Goal: Find specific page/section: Find specific page/section

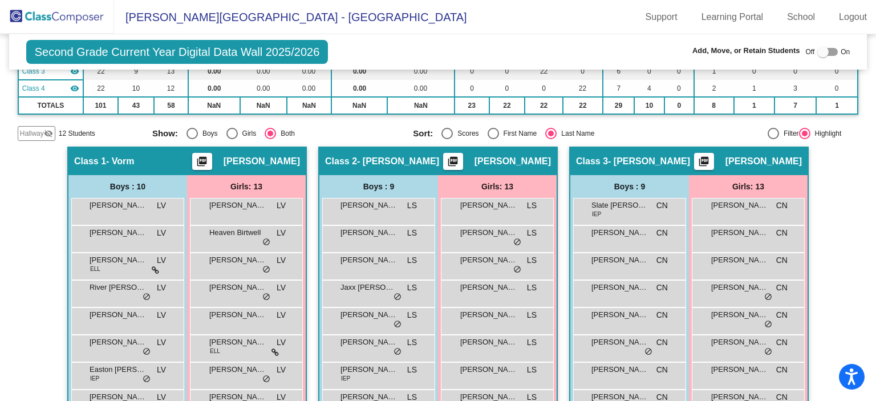
scroll to position [180, 0]
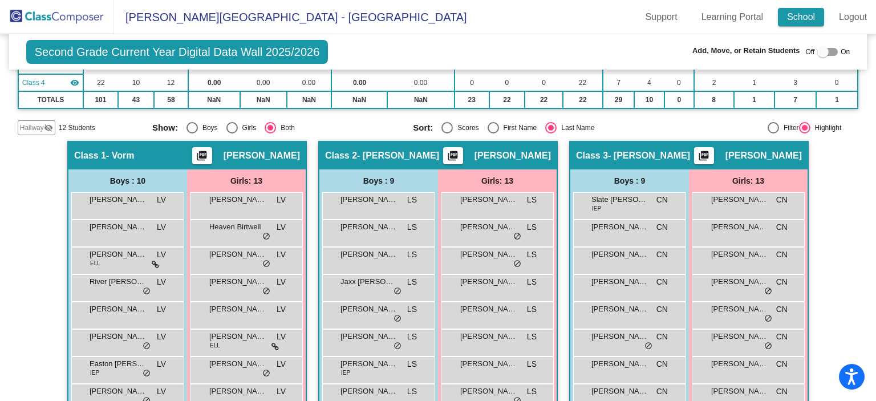
click at [446, 133] on input "Scores" at bounding box center [446, 133] width 1 height 1
radio input "true"
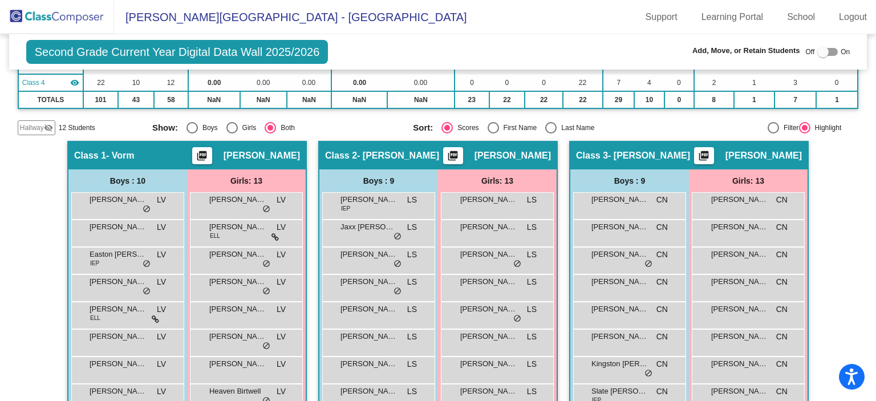
drag, startPoint x: 809, startPoint y: 23, endPoint x: 24, endPoint y: 178, distance: 800.6
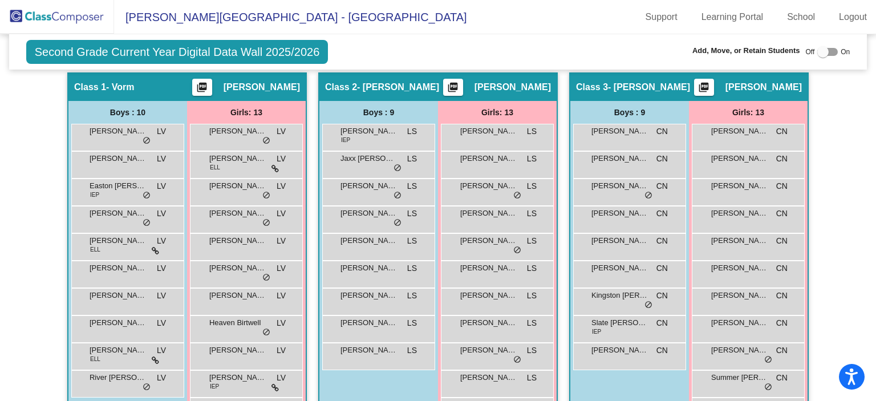
scroll to position [140, 0]
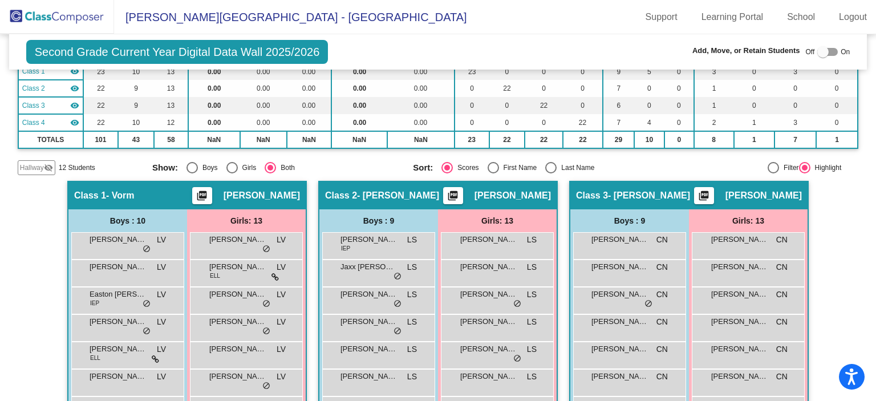
click at [486, 163] on div "Select an option" at bounding box center [550, 167] width 11 height 11
click at [486, 173] on input "Last Name" at bounding box center [550, 173] width 1 height 1
radio input "true"
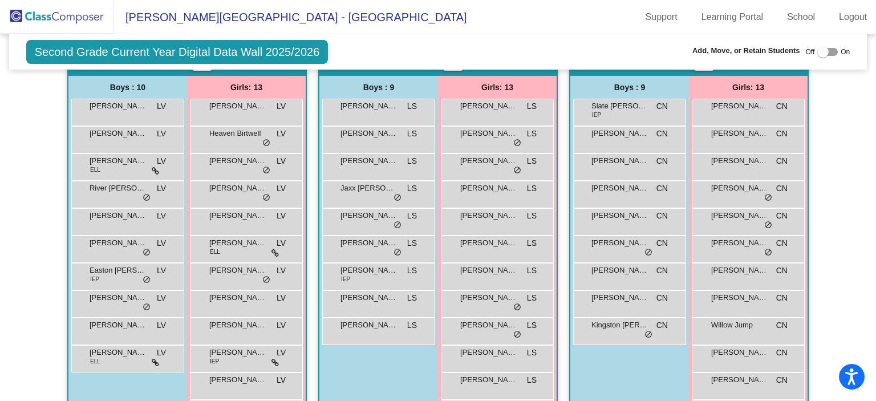
scroll to position [287, 0]
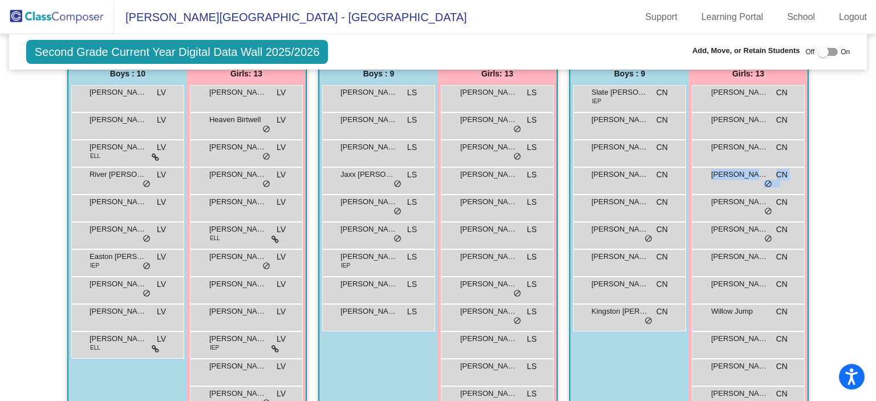
drag, startPoint x: 869, startPoint y: 175, endPoint x: 864, endPoint y: 196, distance: 21.0
click at [486, 196] on mat-sidenav-content "Second Grade Current Year Digital Data Wall 2025/2026 Add, Move, or Retain Stud…" at bounding box center [438, 217] width 876 height 367
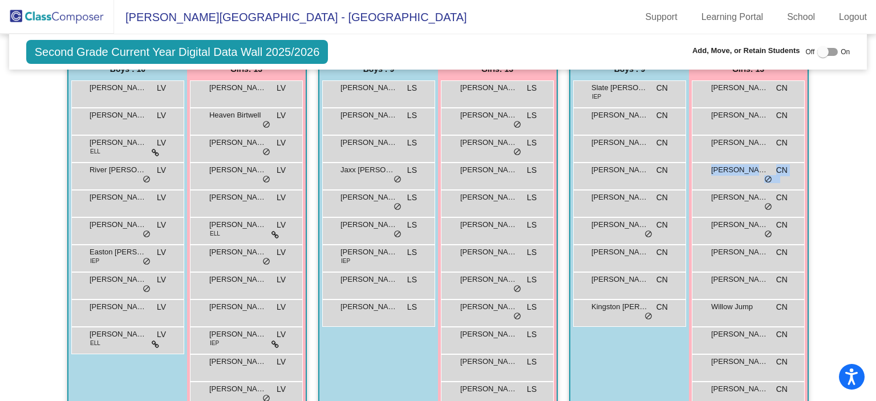
scroll to position [274, 0]
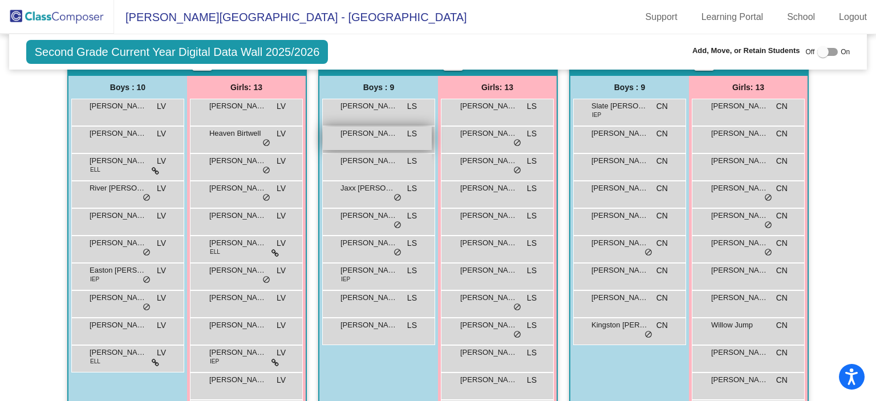
click at [365, 136] on span "[PERSON_NAME]" at bounding box center [368, 133] width 57 height 11
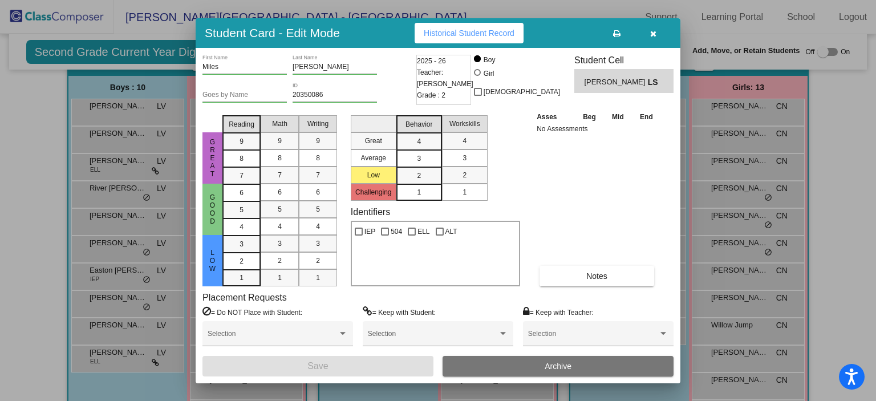
click at [486, 33] on button "button" at bounding box center [652, 33] width 36 height 21
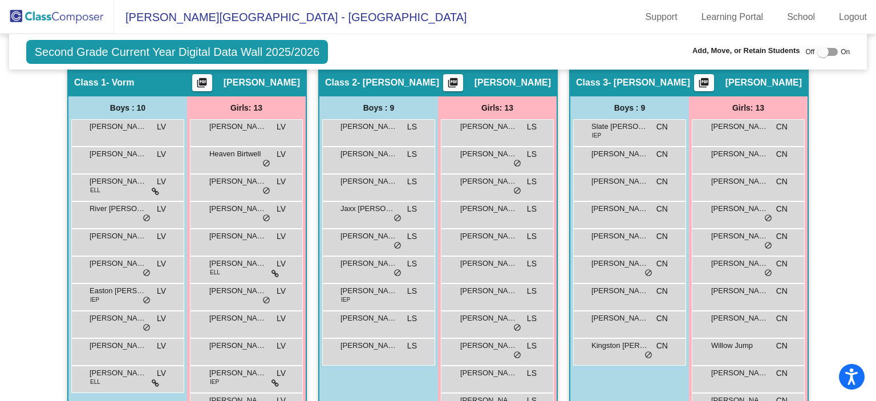
scroll to position [253, 0]
